Goal: Task Accomplishment & Management: Manage account settings

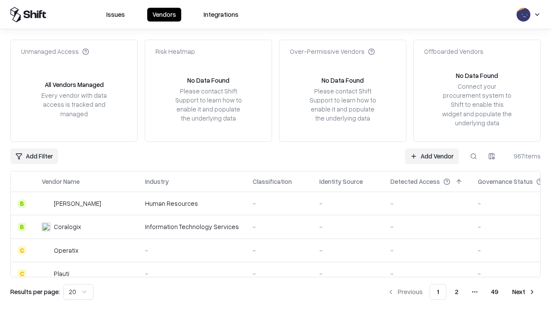
click at [432, 156] on link "Add Vendor" at bounding box center [432, 156] width 54 height 15
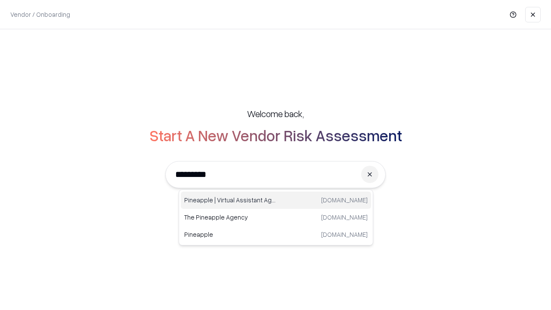
click at [276, 200] on div "Pineapple | Virtual Assistant Agency trypineapple.com" at bounding box center [276, 200] width 190 height 17
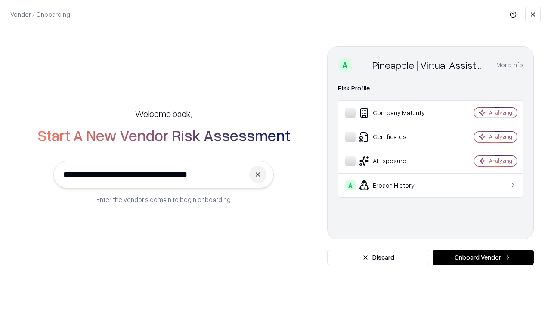
type input "**********"
click at [483, 257] on button "Onboard Vendor" at bounding box center [483, 257] width 101 height 15
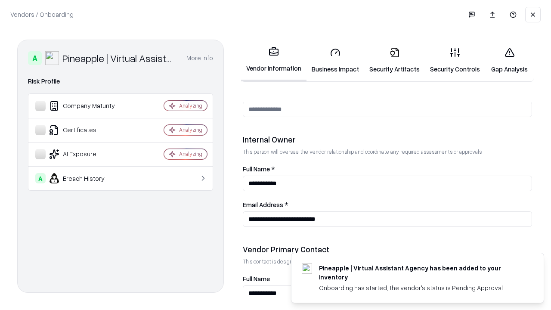
scroll to position [446, 0]
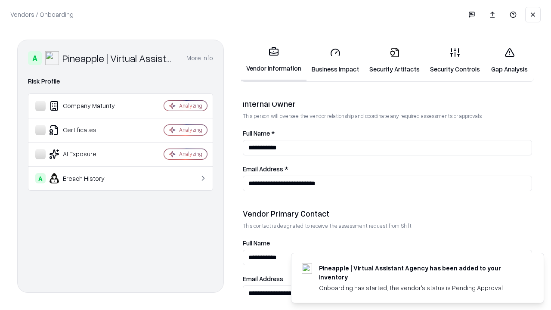
click at [335, 60] on link "Business Impact" at bounding box center [336, 60] width 58 height 40
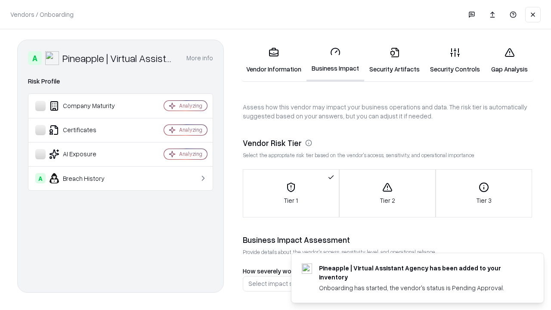
click at [394, 60] on link "Security Artifacts" at bounding box center [394, 60] width 61 height 40
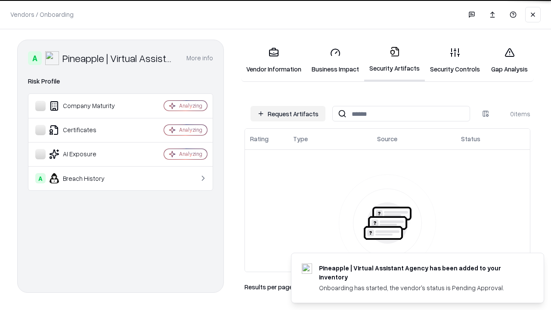
click at [288, 114] on button "Request Artifacts" at bounding box center [288, 113] width 75 height 15
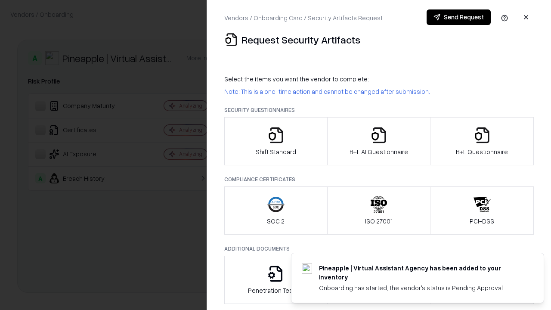
click at [276, 141] on icon "button" at bounding box center [275, 135] width 17 height 17
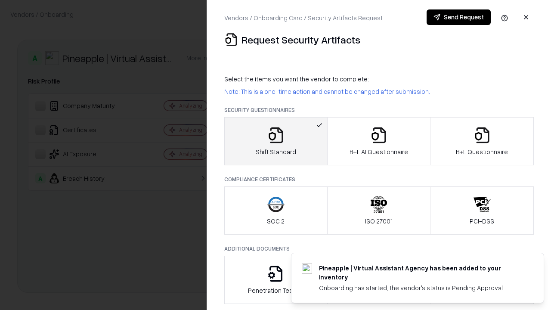
click at [458, 17] on button "Send Request" at bounding box center [459, 16] width 64 height 15
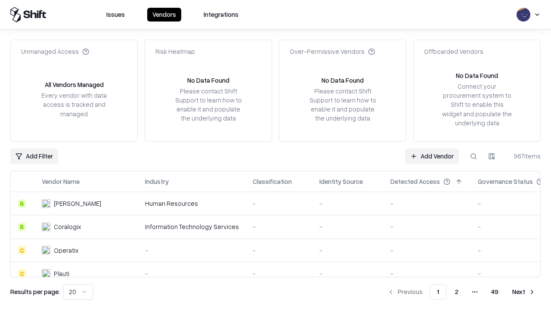
click at [474, 156] on button at bounding box center [473, 156] width 15 height 15
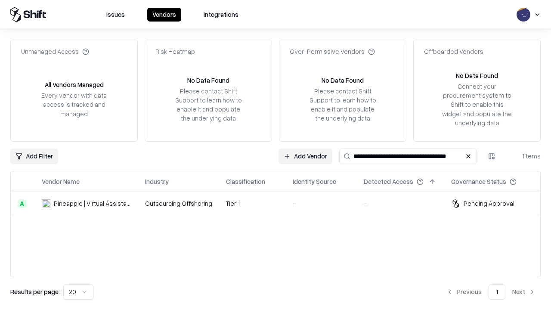
type input "**********"
click at [281, 203] on td "Tier 1" at bounding box center [252, 203] width 67 height 23
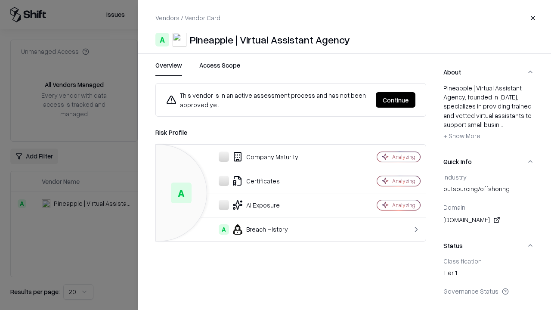
click at [396, 100] on button "Continue" at bounding box center [396, 99] width 40 height 15
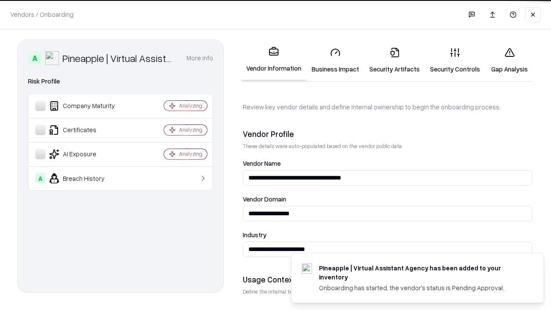
click at [394, 60] on link "Security Artifacts" at bounding box center [394, 60] width 61 height 40
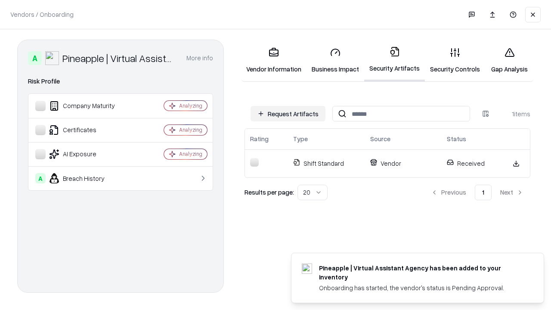
click at [509, 60] on link "Gap Analysis" at bounding box center [509, 60] width 49 height 40
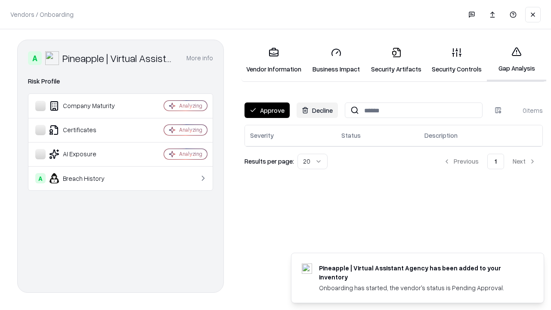
click at [267, 110] on button "Approve" at bounding box center [267, 109] width 45 height 15
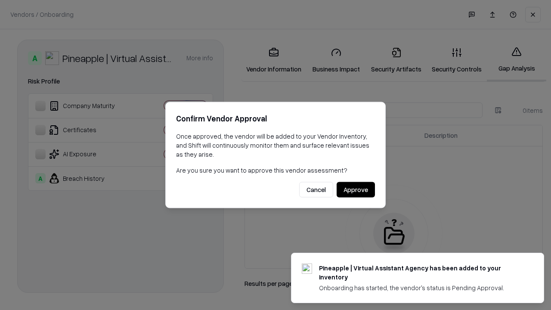
click at [356, 189] on button "Approve" at bounding box center [356, 189] width 38 height 15
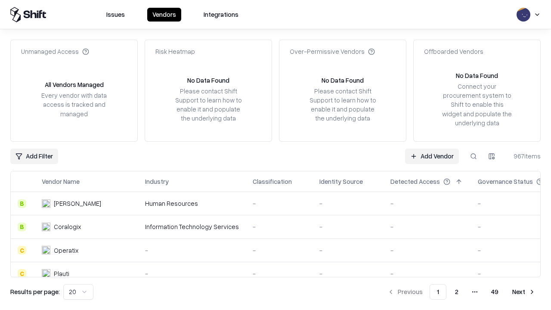
type input "**********"
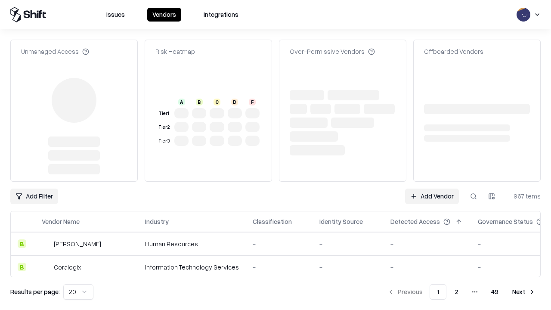
click at [432, 189] on link "Add Vendor" at bounding box center [432, 196] width 54 height 15
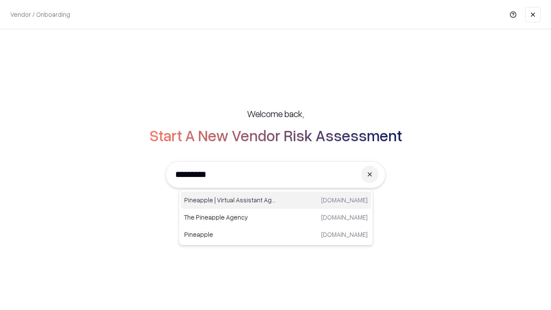
click at [276, 200] on div "Pineapple | Virtual Assistant Agency [DOMAIN_NAME]" at bounding box center [276, 200] width 190 height 17
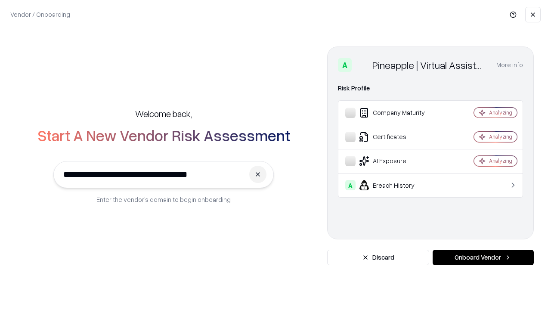
type input "**********"
click at [483, 257] on button "Onboard Vendor" at bounding box center [483, 257] width 101 height 15
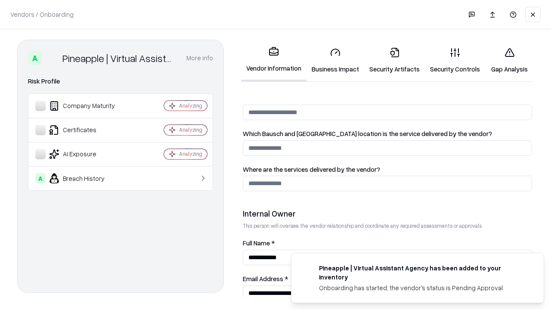
scroll to position [446, 0]
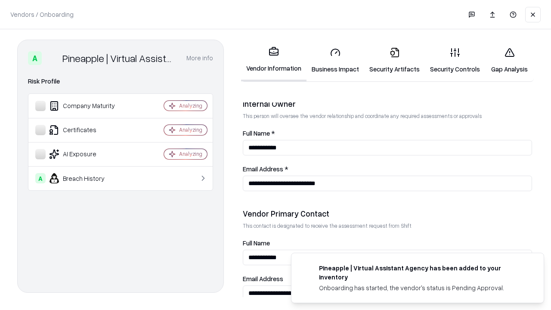
click at [509, 60] on link "Gap Analysis" at bounding box center [509, 60] width 49 height 40
